Goal: Information Seeking & Learning: Learn about a topic

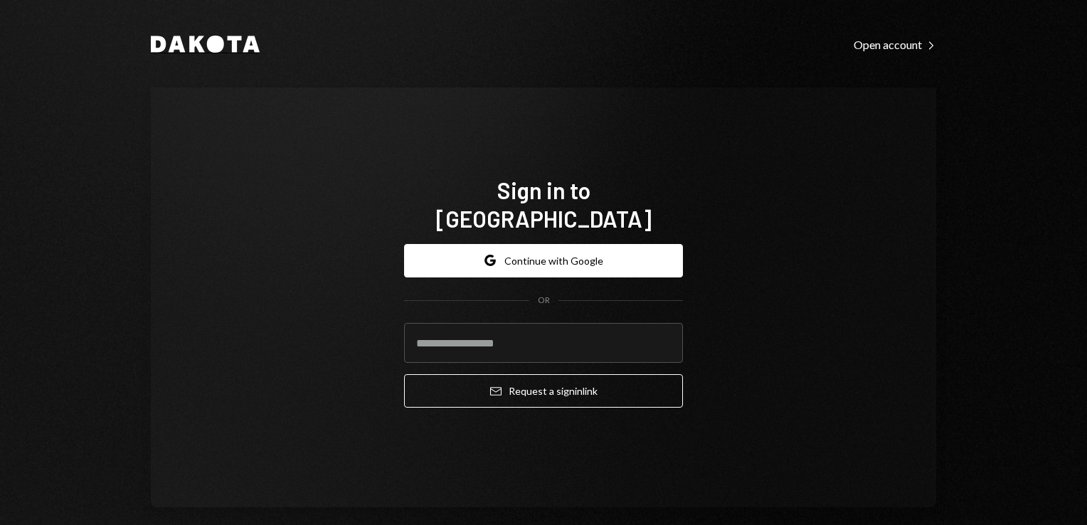
click at [236, 44] on icon "Dakota" at bounding box center [205, 44] width 109 height 17
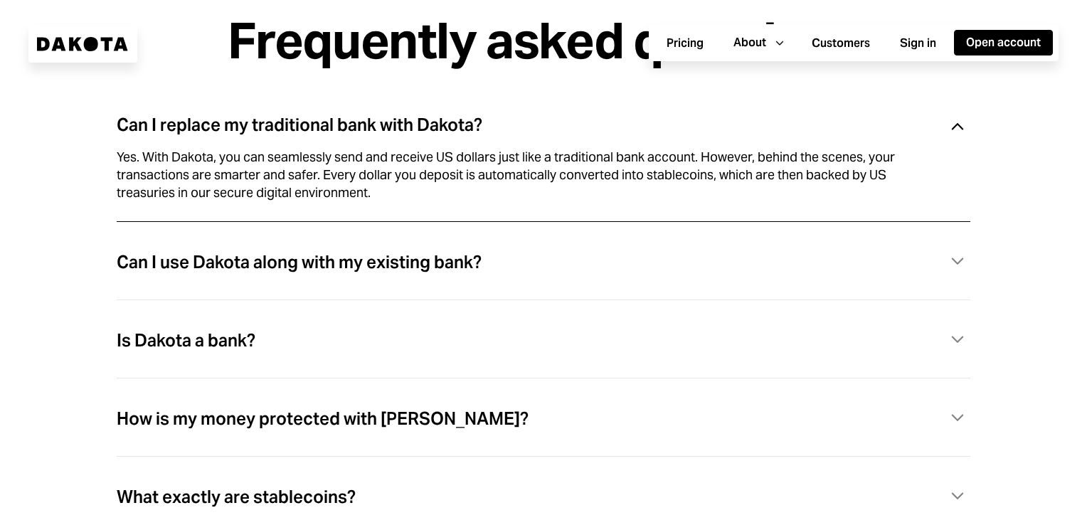
scroll to position [3901, 0]
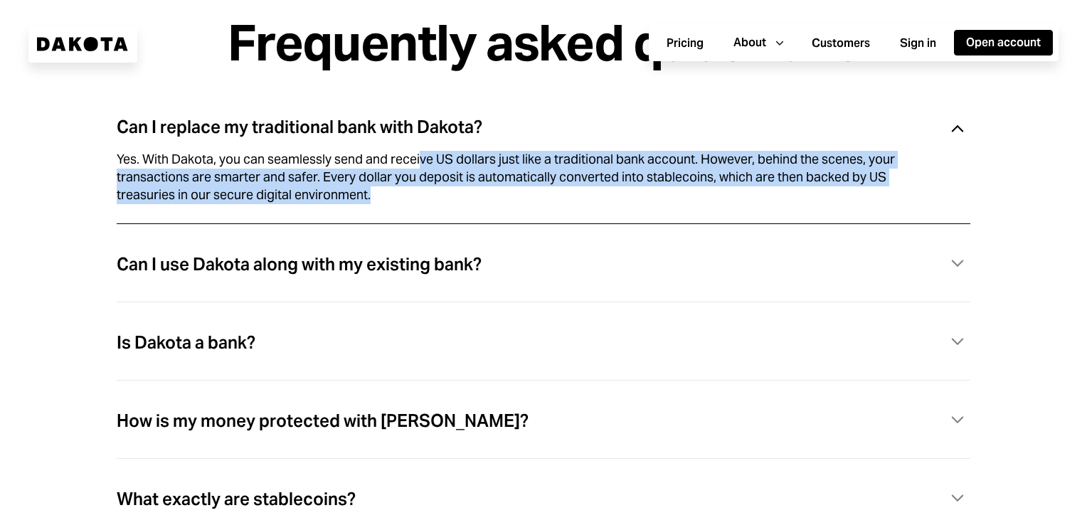
drag, startPoint x: 420, startPoint y: 173, endPoint x: 447, endPoint y: 203, distance: 40.4
click at [447, 203] on div "Yes. With Dakota, you can seamlessly send and receive US dollars just like a tr…" at bounding box center [527, 177] width 820 height 53
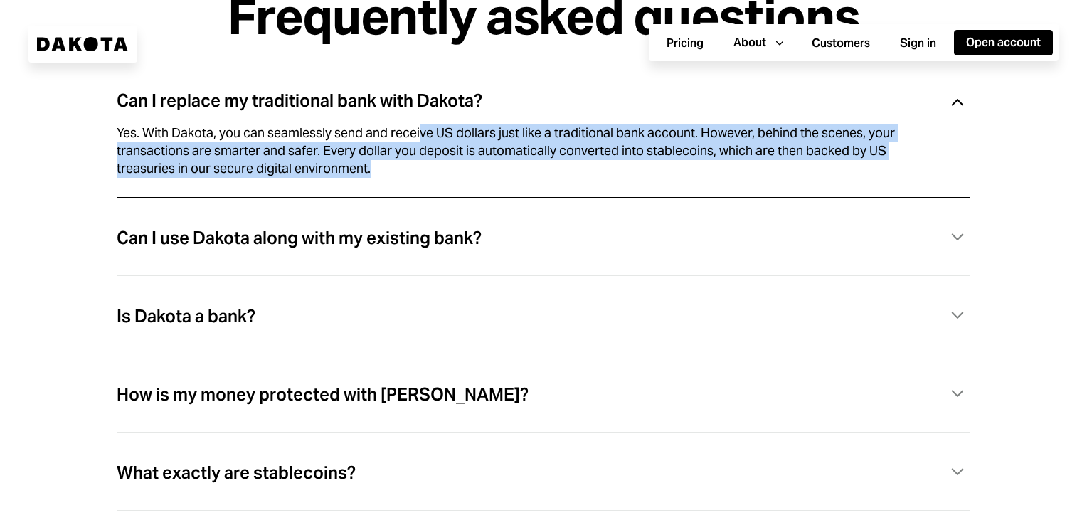
scroll to position [3945, 0]
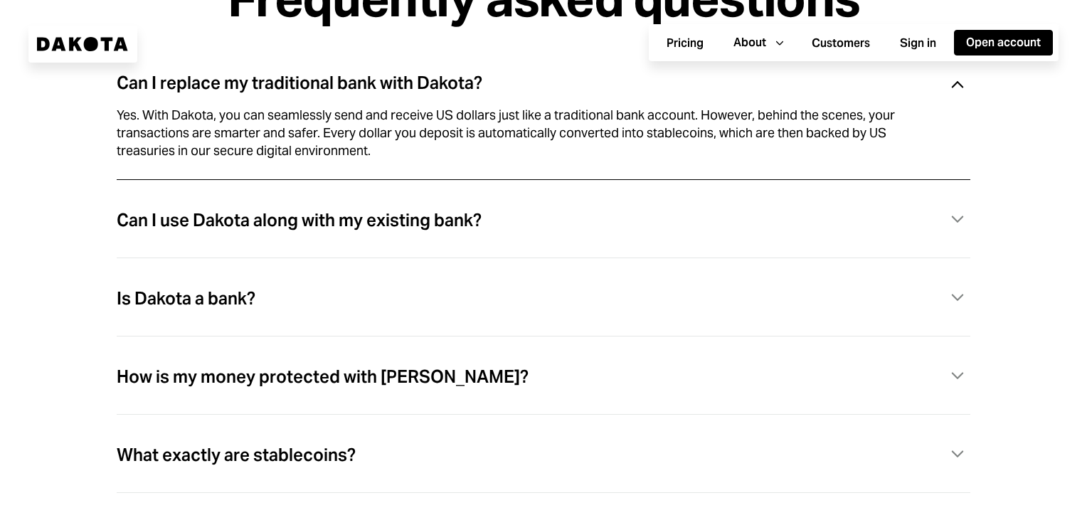
click at [516, 223] on div "Can I use Dakota along with my existing bank? Caret Down" at bounding box center [544, 220] width 854 height 29
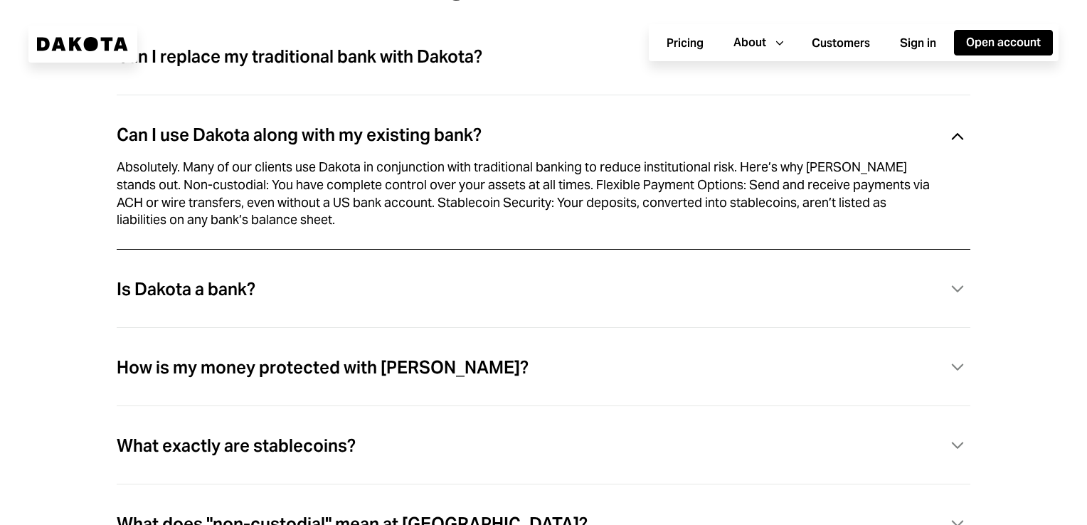
scroll to position [3972, 0]
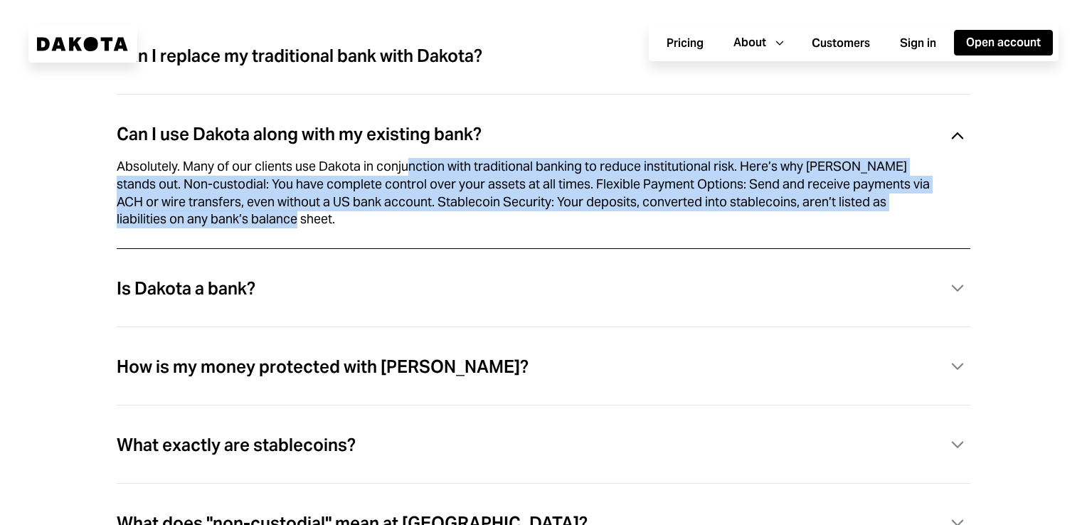
drag, startPoint x: 408, startPoint y: 167, endPoint x: 455, endPoint y: 228, distance: 77.0
click at [455, 228] on div "Absolutely. Many of our clients use Dakota in conjunction with traditional bank…" at bounding box center [527, 193] width 820 height 70
drag, startPoint x: 455, startPoint y: 228, endPoint x: 482, endPoint y: 243, distance: 30.6
click at [482, 243] on div "Absolutely. Many of our clients use Dakota in conjunction with traditional bank…" at bounding box center [544, 210] width 854 height 76
